Goal: Information Seeking & Learning: Learn about a topic

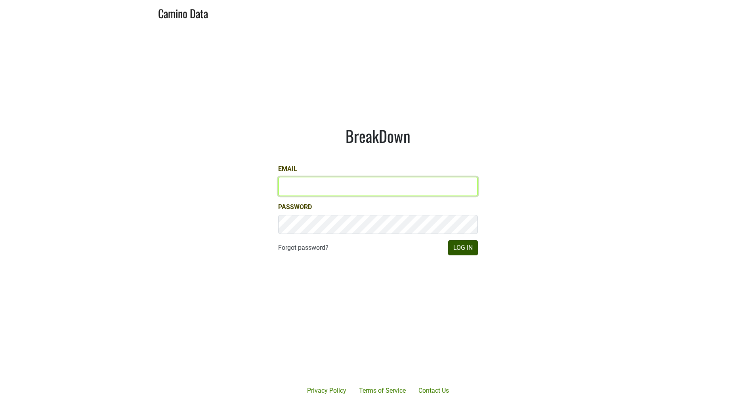
type input "[EMAIL_ADDRESS][DOMAIN_NAME]"
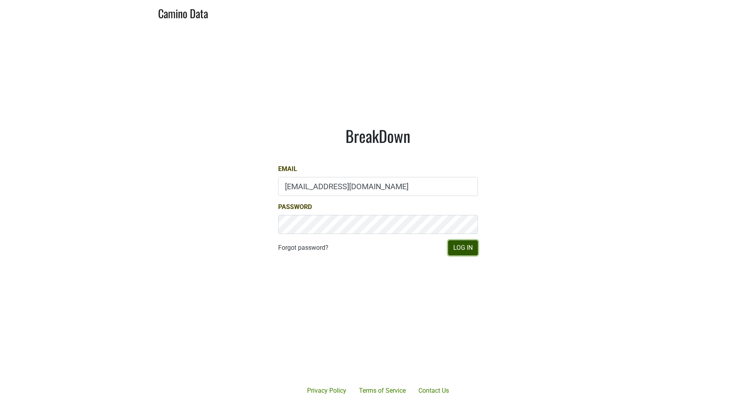
click at [464, 249] on button "Log In" at bounding box center [463, 247] width 30 height 15
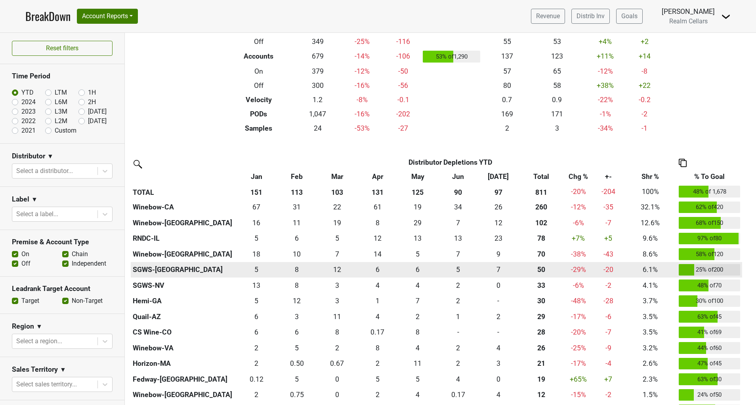
scroll to position [88, 0]
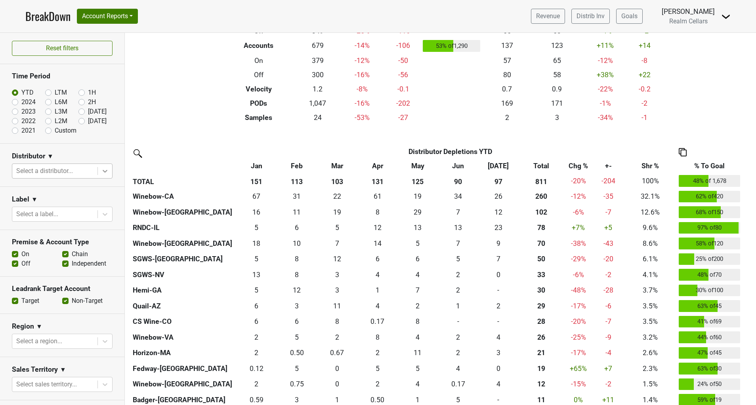
click at [101, 173] on icon at bounding box center [105, 171] width 8 height 8
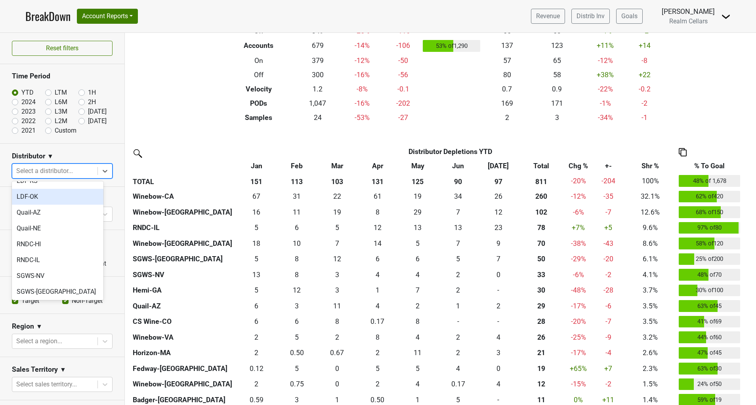
scroll to position [156, 0]
click at [37, 251] on div "RNDC-IL" at bounding box center [57, 259] width 91 height 16
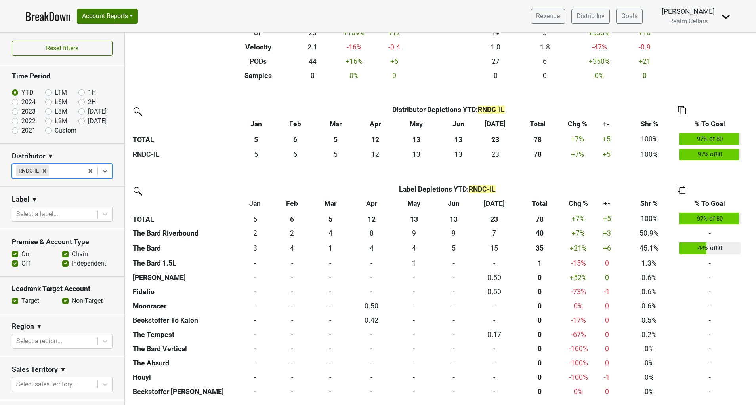
scroll to position [0, 0]
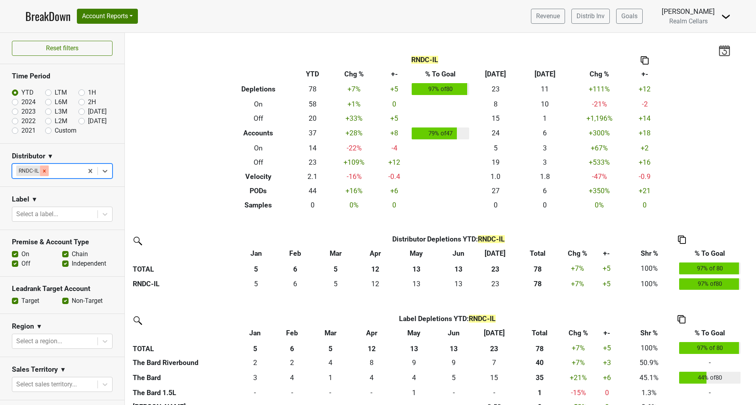
click at [46, 170] on icon "Remove RNDC-IL" at bounding box center [45, 171] width 6 height 6
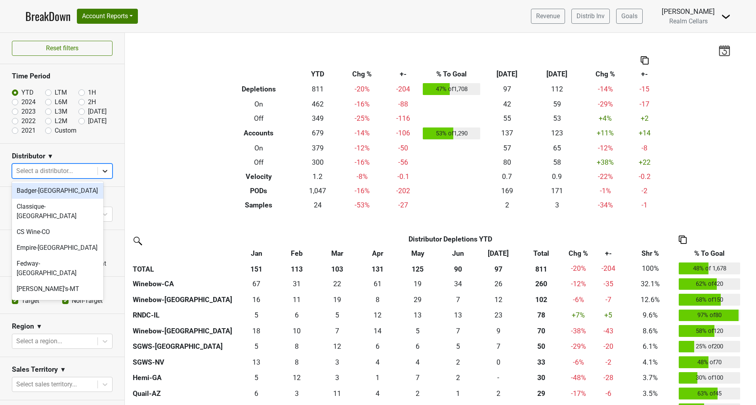
click at [103, 171] on icon at bounding box center [105, 171] width 5 height 3
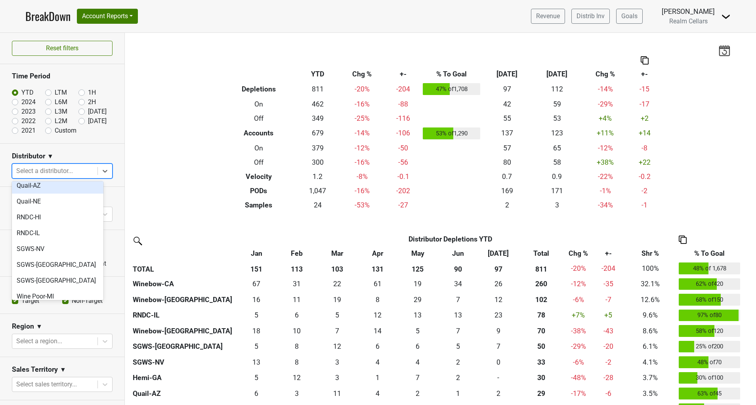
scroll to position [187, 0]
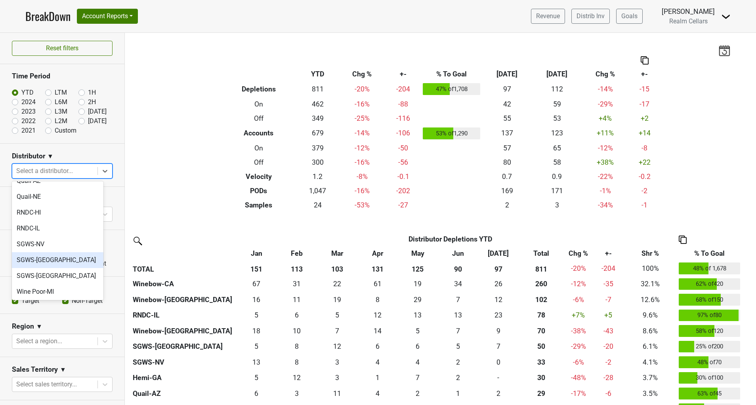
click at [69, 252] on div "SGWS-TX" at bounding box center [57, 260] width 91 height 16
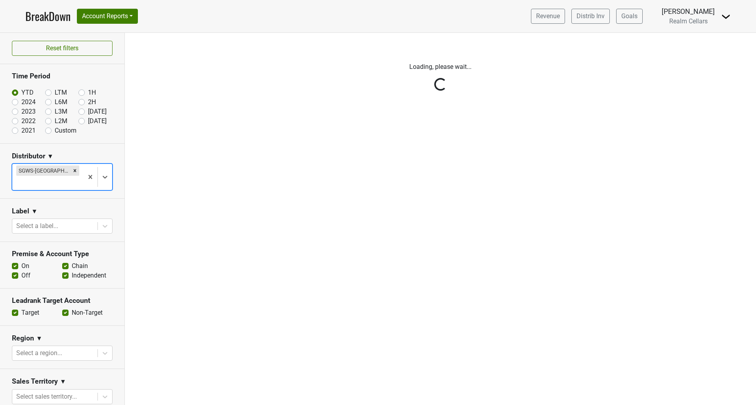
click at [69, 239] on div "Reset filters Time Period YTD LTM 1H 2024 L6M 2H 2023 L3M Jul '25 2022 L2M Aug …" at bounding box center [62, 219] width 125 height 372
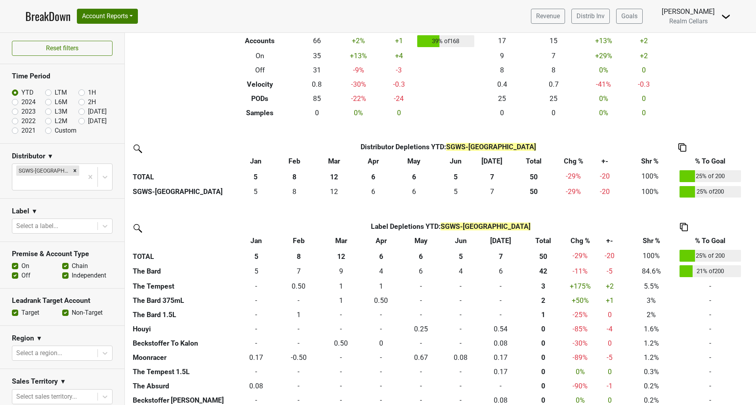
scroll to position [93, 0]
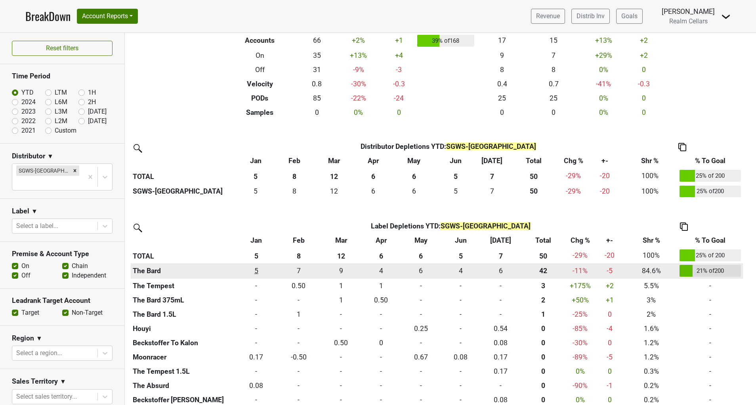
click at [248, 267] on div "4.832 5" at bounding box center [256, 271] width 36 height 10
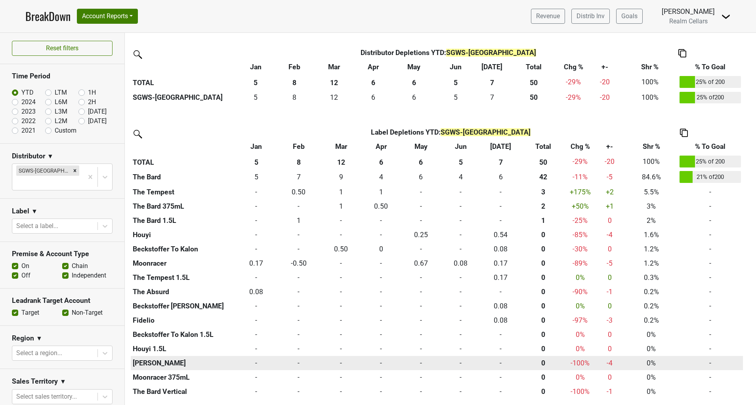
scroll to position [0, 0]
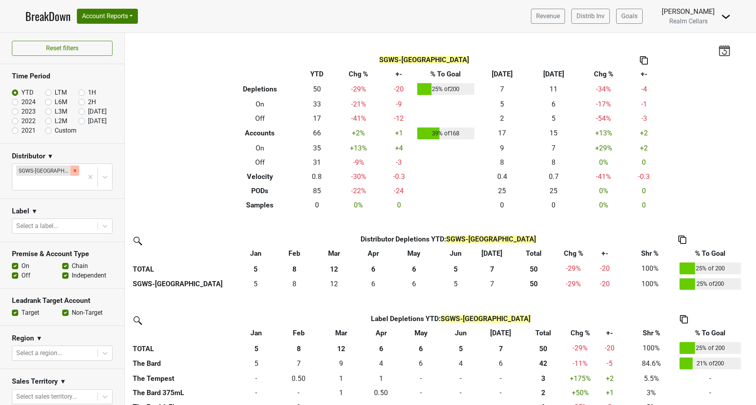
click at [72, 171] on icon "Remove SGWS-TX" at bounding box center [75, 171] width 6 height 6
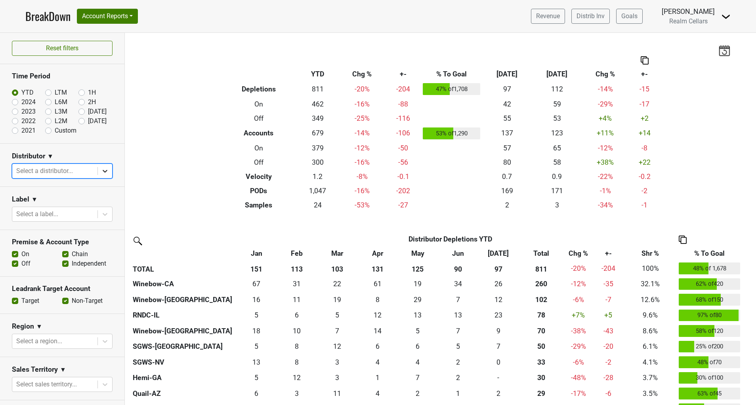
click at [101, 173] on icon at bounding box center [105, 171] width 8 height 8
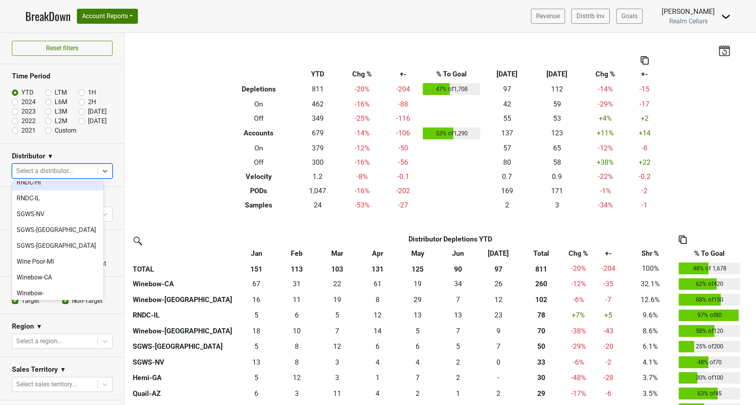
scroll to position [220, 0]
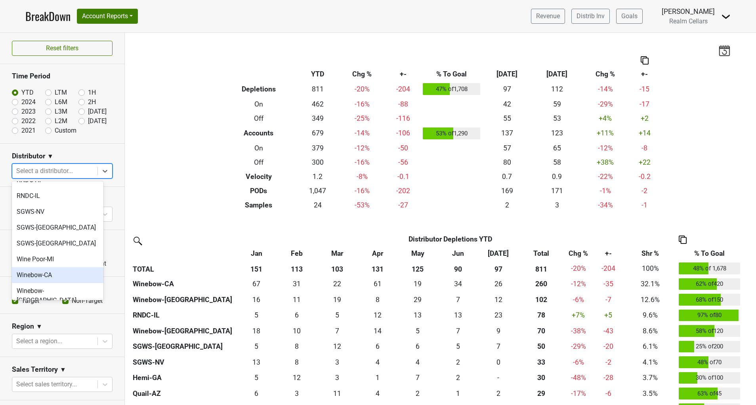
click at [51, 267] on div "Winebow-CA" at bounding box center [57, 275] width 91 height 16
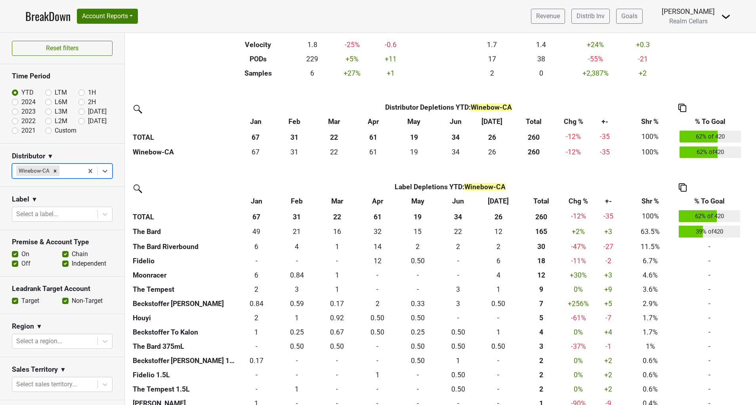
scroll to position [134, 0]
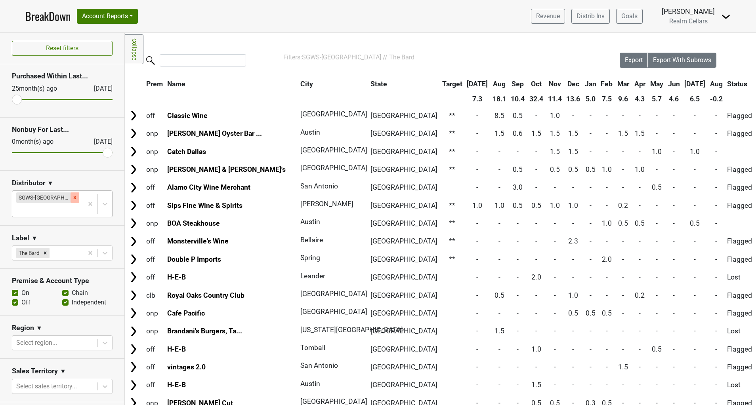
click at [72, 197] on icon "Remove SGWS-TX" at bounding box center [75, 198] width 6 height 6
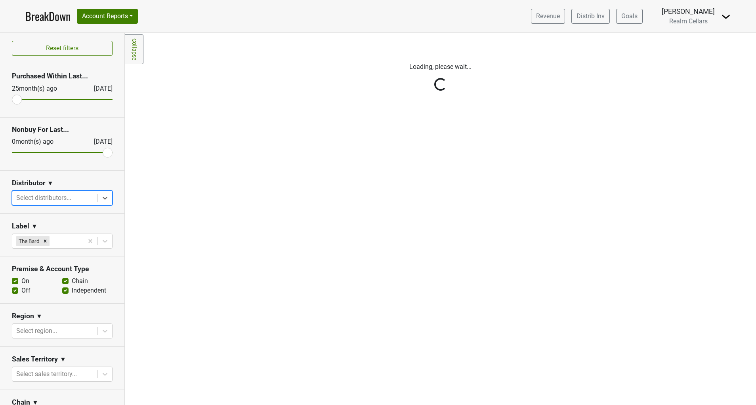
click at [46, 239] on icon "Remove The Bard" at bounding box center [45, 241] width 6 height 6
click at [97, 198] on div "Reset filters Purchased Within Last... 25 month(s) ago Aug '25 Nonbuy For Last.…" at bounding box center [62, 219] width 125 height 372
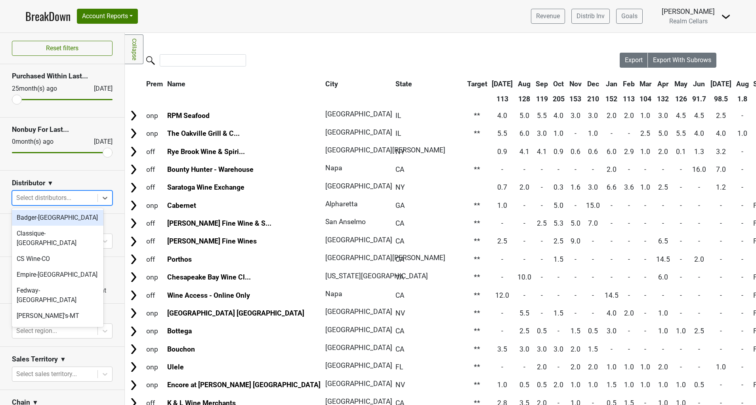
click at [103, 198] on icon at bounding box center [105, 198] width 5 height 3
click at [44, 324] on div "Hemi-GA" at bounding box center [57, 332] width 91 height 16
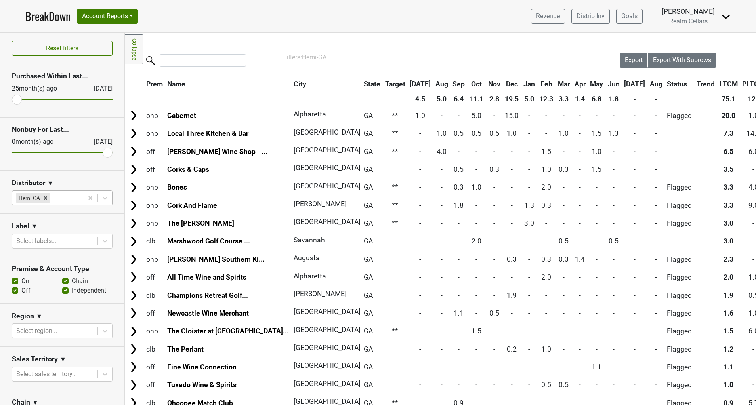
click at [188, 86] on th "Name" at bounding box center [229, 84] width 126 height 14
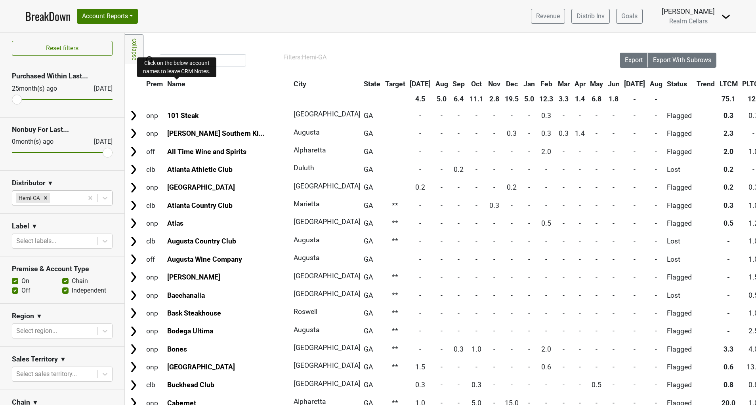
click at [183, 87] on span "Name" at bounding box center [176, 84] width 18 height 8
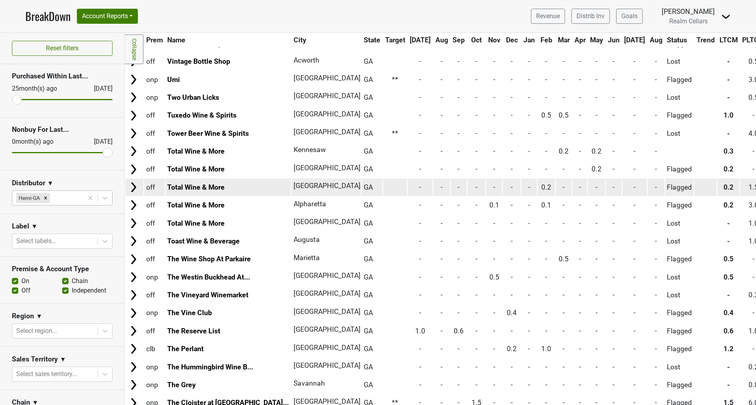
scroll to position [73, 0]
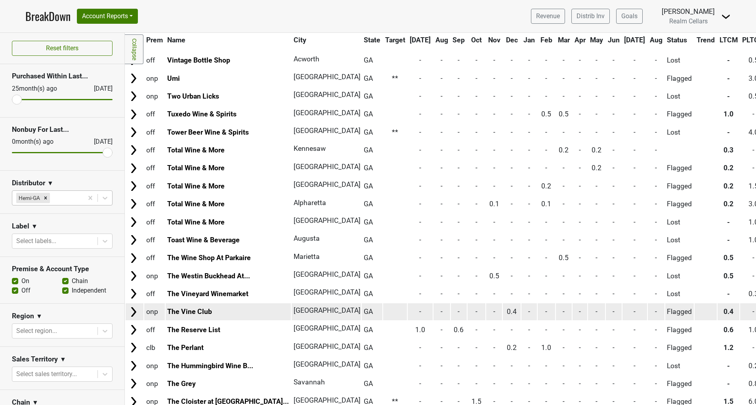
click at [137, 312] on img at bounding box center [134, 312] width 12 height 12
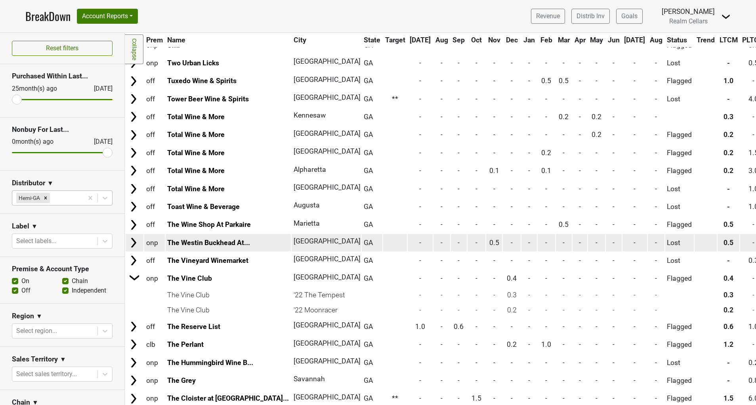
scroll to position [108, 0]
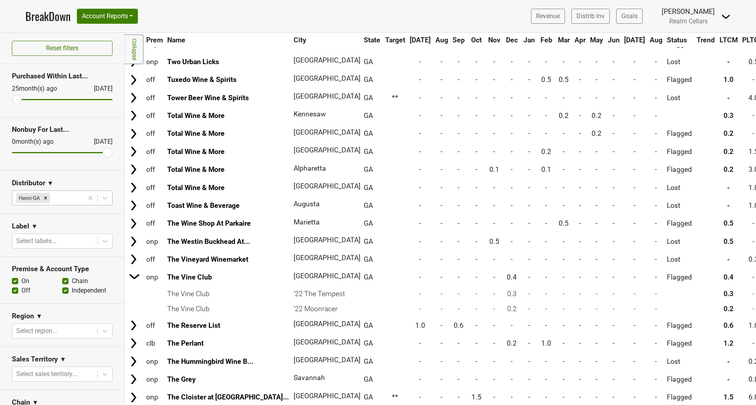
click at [588, 34] on th "May" at bounding box center [596, 40] width 17 height 14
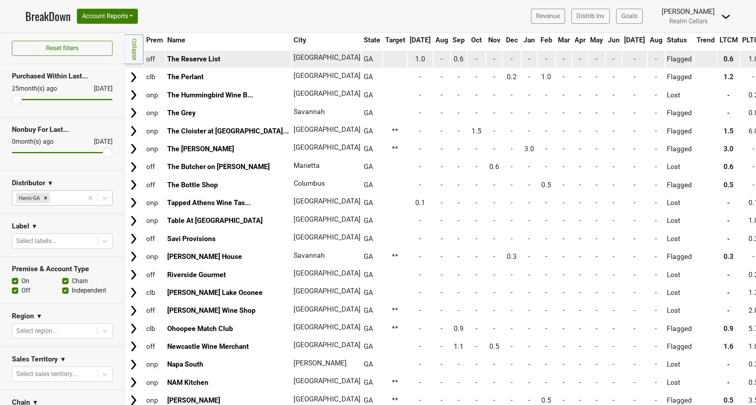
scroll to position [345, 0]
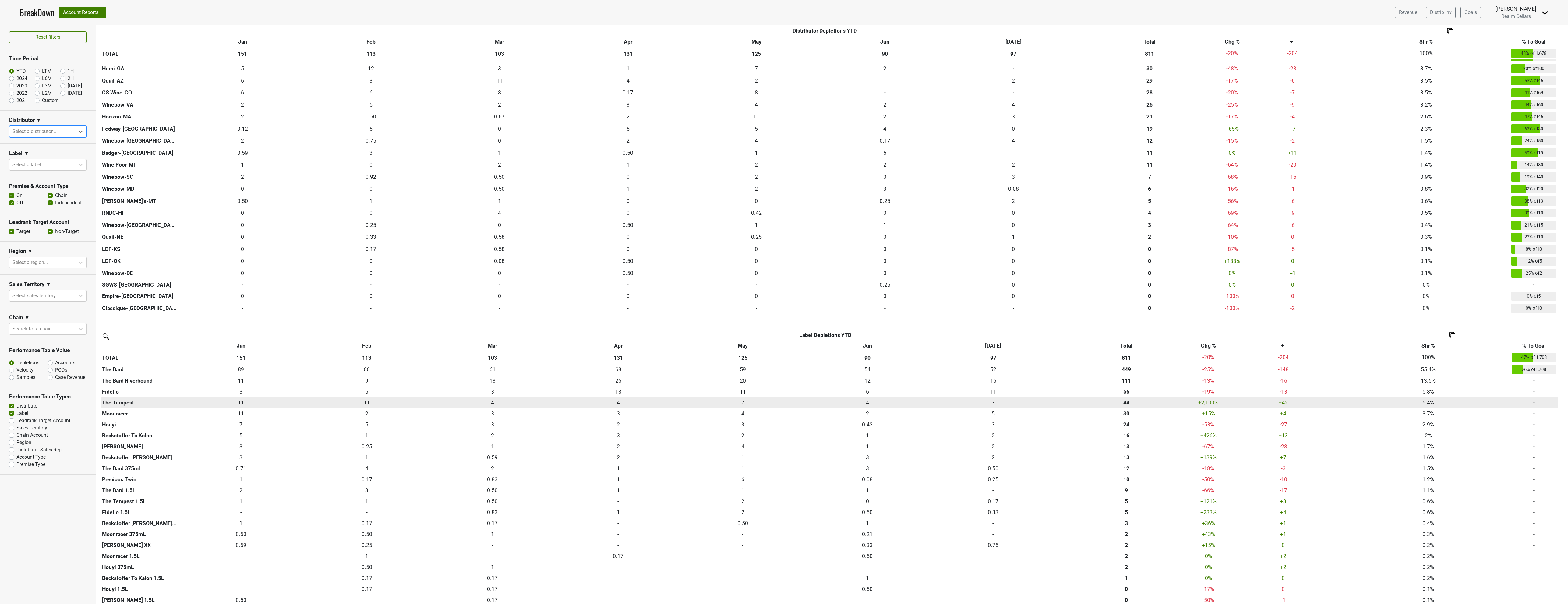
scroll to position [213, 0]
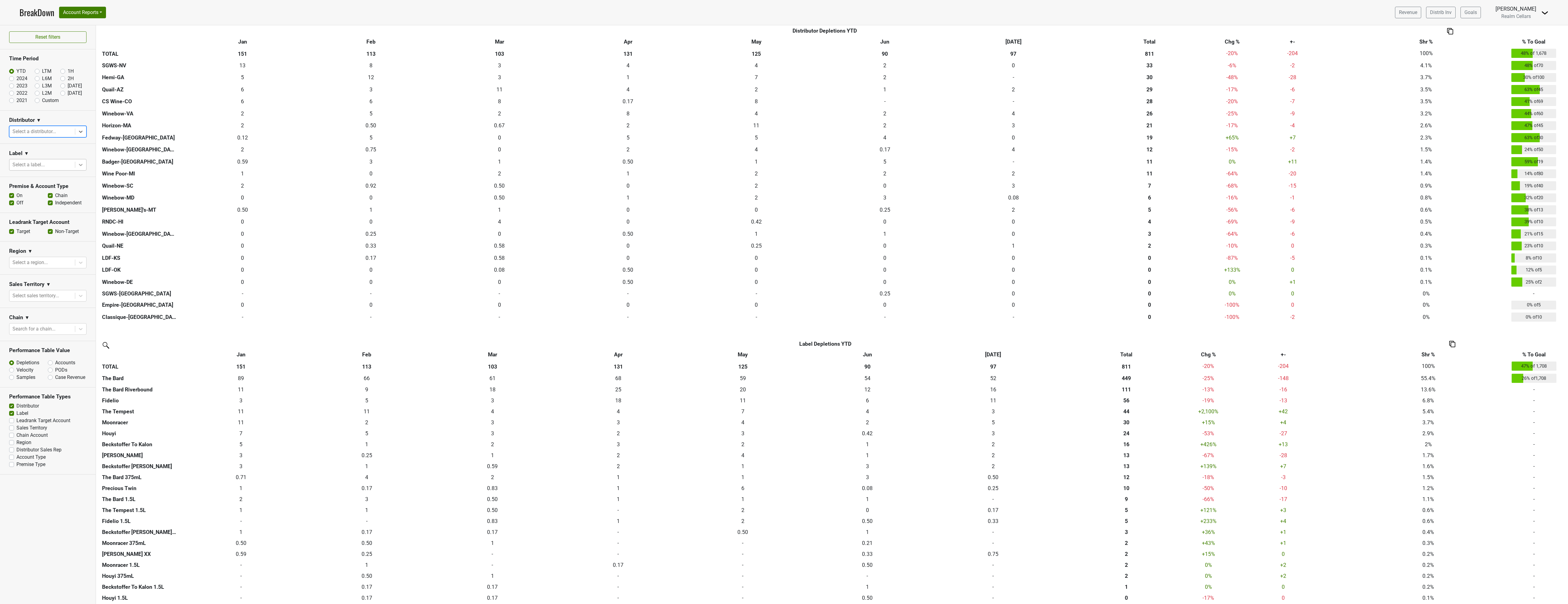
click at [79, 168] on icon at bounding box center [81, 165] width 6 height 6
click at [25, 215] on div "The Bard" at bounding box center [48, 217] width 78 height 12
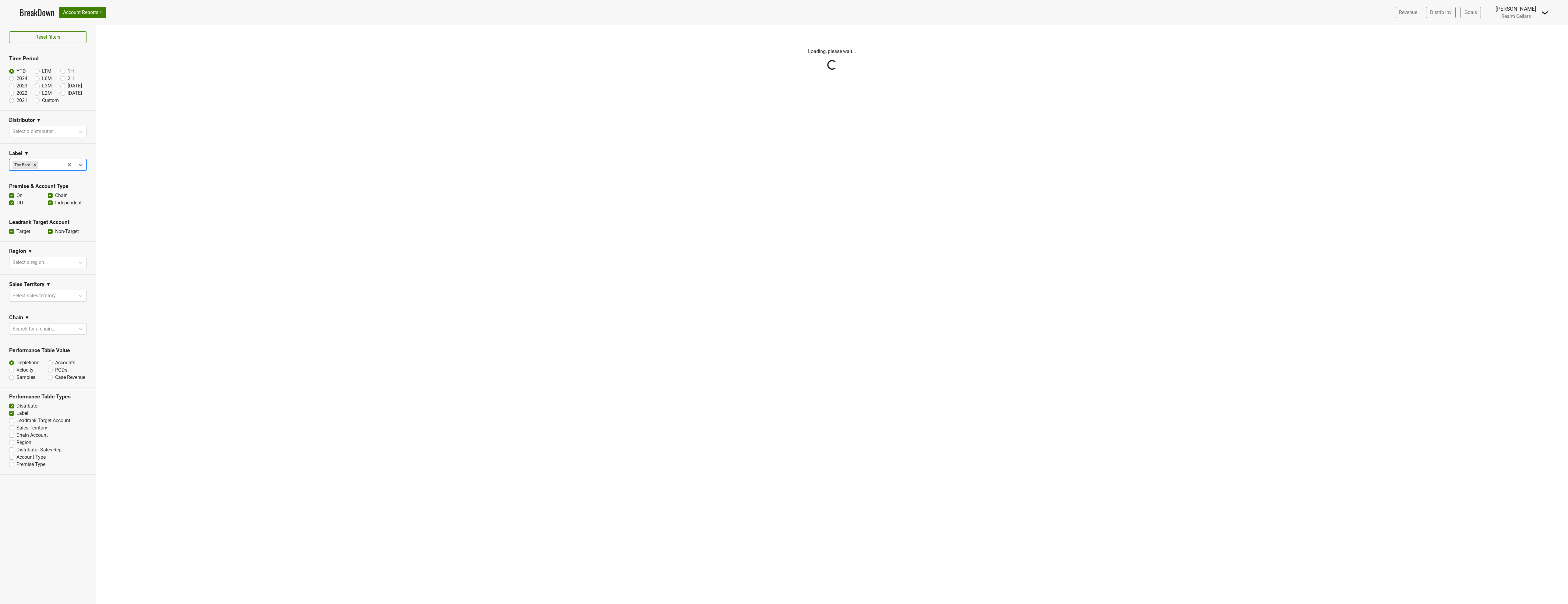
scroll to position [0, 0]
